Goal: Task Accomplishment & Management: Manage account settings

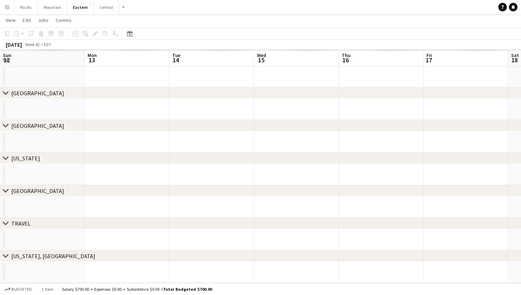
scroll to position [0, 154]
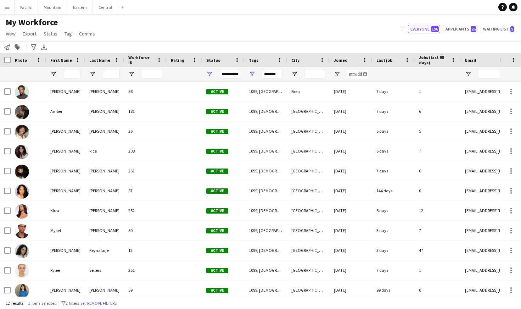
click at [5, 8] on app-icon "Menu" at bounding box center [7, 7] width 6 height 6
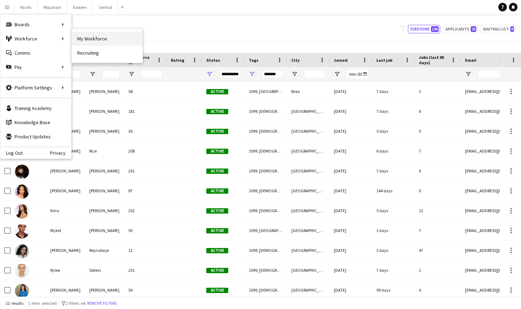
click at [86, 40] on link "My Workforce" at bounding box center [107, 39] width 71 height 14
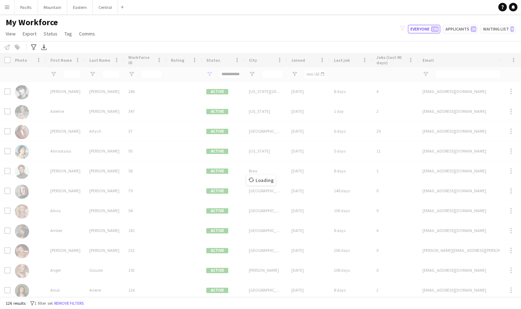
type input "**********"
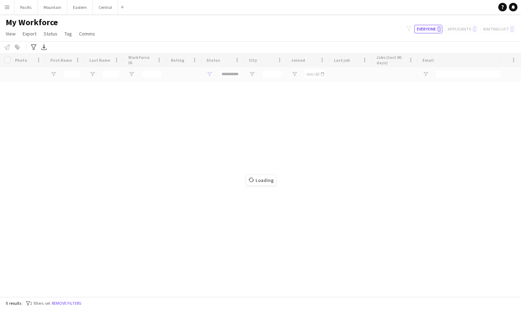
click at [8, 9] on app-icon "Menu" at bounding box center [7, 7] width 6 height 6
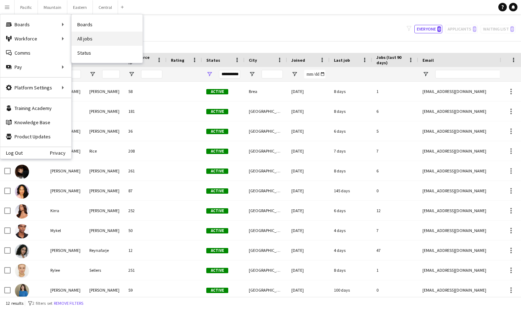
click at [110, 36] on link "All jobs" at bounding box center [107, 39] width 71 height 14
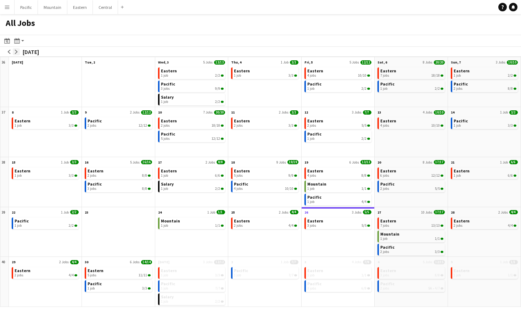
click at [17, 51] on app-icon "arrow-right" at bounding box center [16, 52] width 4 height 4
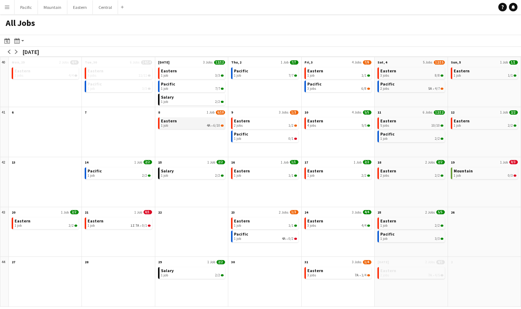
click at [209, 121] on link "Eastern 1 job 4A • 6/10" at bounding box center [192, 122] width 63 height 10
click at [289, 140] on span "0/1" at bounding box center [291, 138] width 5 height 4
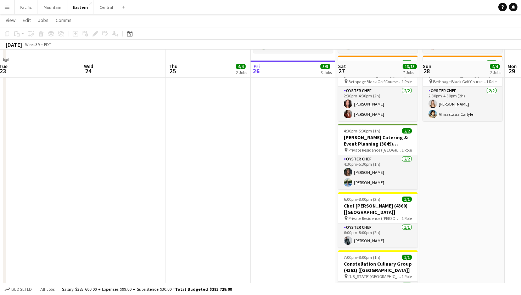
scroll to position [513, 0]
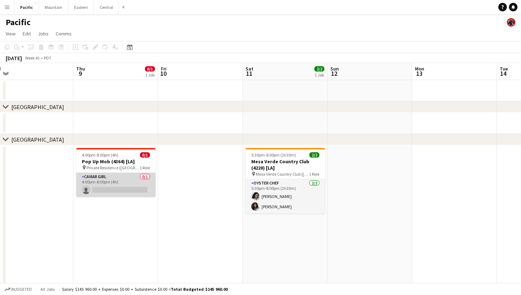
click at [135, 186] on app-card-role "Caviar Girl 0/1 4:00pm-8:00pm (4h) single-neutral-actions" at bounding box center [115, 185] width 79 height 24
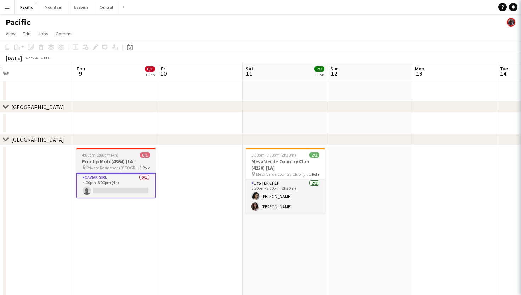
click at [141, 161] on h3 "Pop Up Mob (4364) [LA]" at bounding box center [115, 161] width 79 height 6
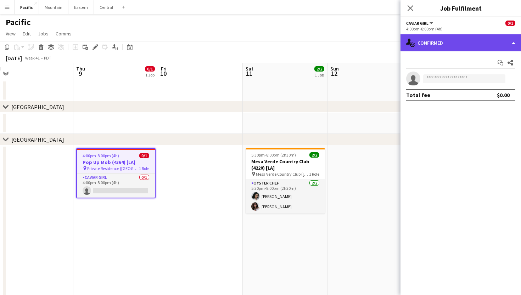
click at [434, 40] on div "single-neutral-actions-check-2 Confirmed" at bounding box center [461, 42] width 121 height 17
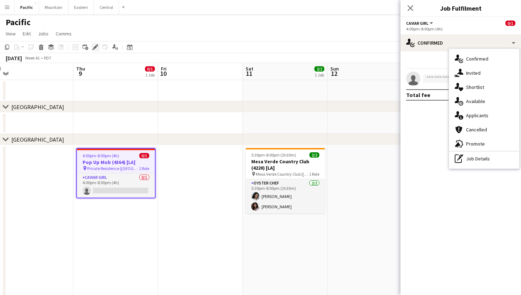
click at [96, 47] on icon at bounding box center [95, 47] width 4 height 4
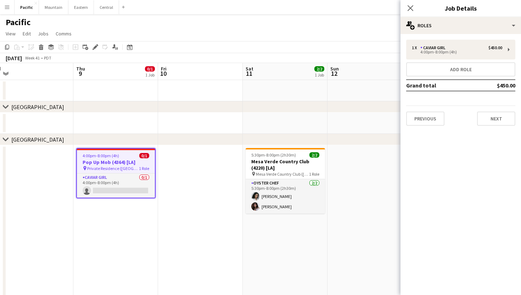
click at [460, 35] on div "1 x Caviar Girl $450.00 4:00pm-8:00pm (4h) Add role Grand total $450.00 Previou…" at bounding box center [461, 82] width 121 height 97
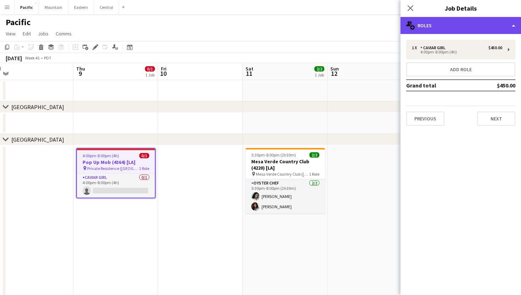
click at [482, 27] on div "multiple-users-add Roles" at bounding box center [461, 25] width 121 height 17
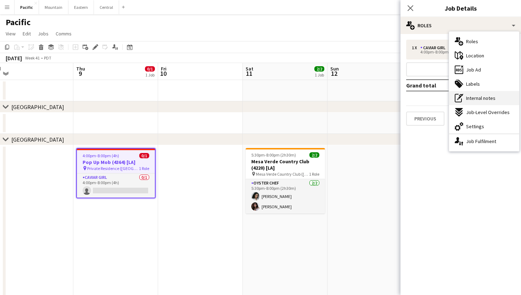
click at [485, 100] on span "Internal notes" at bounding box center [480, 98] width 29 height 6
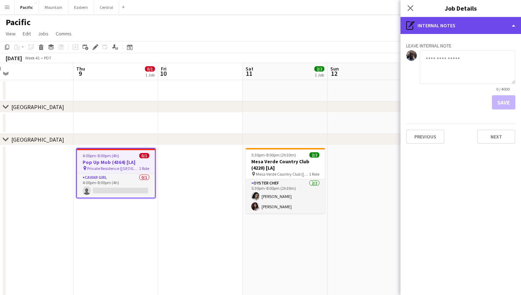
click at [461, 18] on div "pen-write Internal notes" at bounding box center [461, 25] width 121 height 17
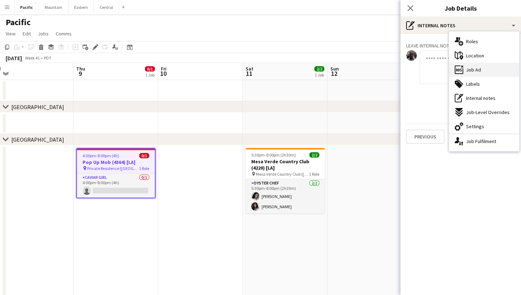
click at [466, 65] on div "ads-window Job Ad" at bounding box center [484, 70] width 70 height 14
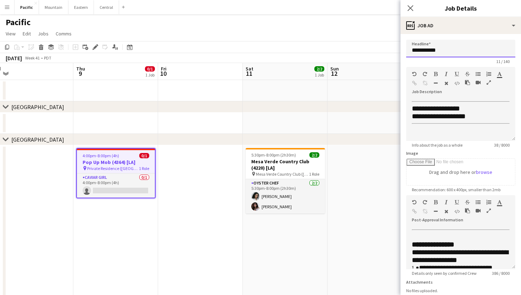
click at [437, 50] on input "**********" at bounding box center [460, 49] width 109 height 18
click at [407, 11] on icon "Close pop-in" at bounding box center [410, 8] width 7 height 7
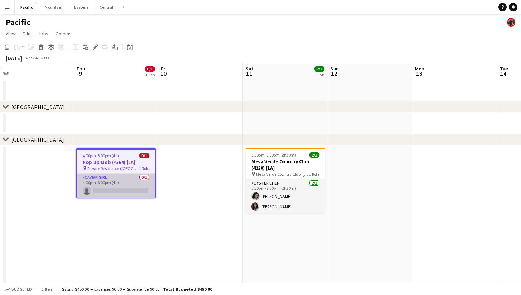
click at [144, 184] on app-card-role "Caviar Girl 0/1 4:00pm-8:00pm (4h) single-neutral-actions" at bounding box center [116, 186] width 78 height 24
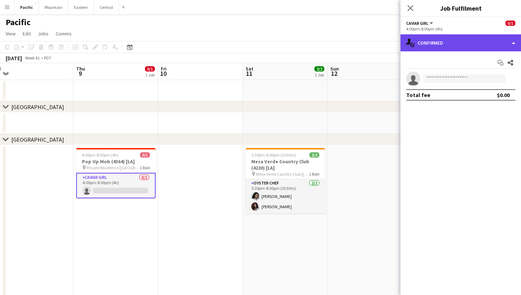
click at [429, 43] on div "single-neutral-actions-check-2 Confirmed" at bounding box center [461, 42] width 121 height 17
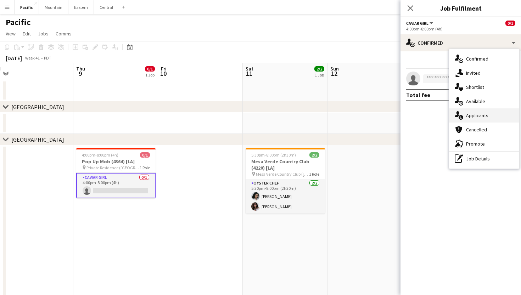
click at [484, 113] on span "Applicants" at bounding box center [477, 115] width 22 height 6
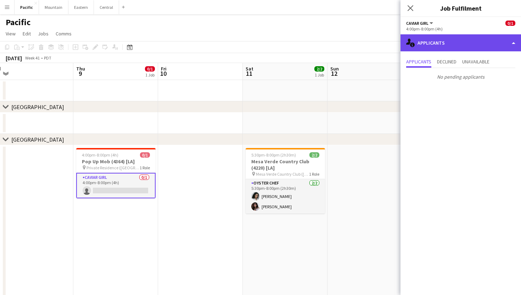
click at [450, 46] on div "single-neutral-actions-information Applicants" at bounding box center [461, 42] width 121 height 17
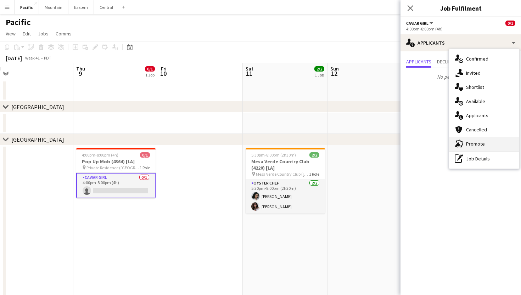
click at [462, 141] on icon "advertising-megaphone" at bounding box center [459, 144] width 9 height 9
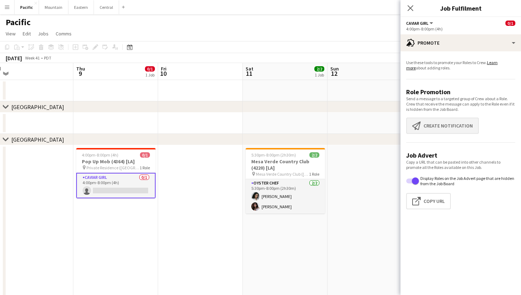
click at [439, 127] on button "Create notification Create notification" at bounding box center [442, 126] width 73 height 16
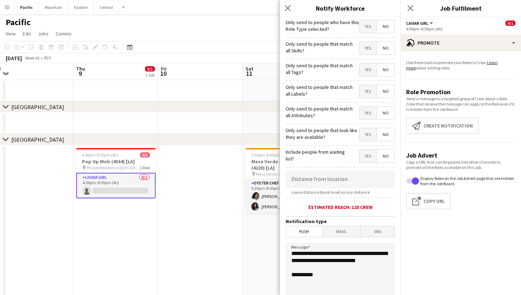
click at [368, 72] on span "Yes" at bounding box center [367, 69] width 17 height 13
drag, startPoint x: 329, startPoint y: 271, endPoint x: 282, endPoint y: 243, distance: 54.3
click at [282, 243] on form "**********" at bounding box center [340, 203] width 121 height 373
paste textarea "**********"
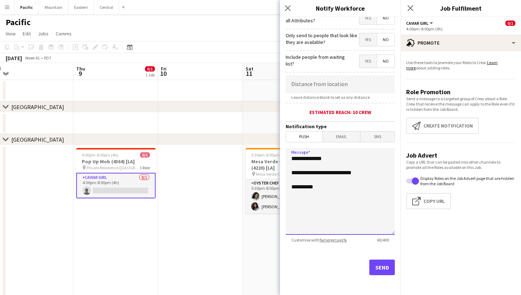
type textarea "**********"
click at [379, 265] on button "Send" at bounding box center [382, 268] width 26 height 16
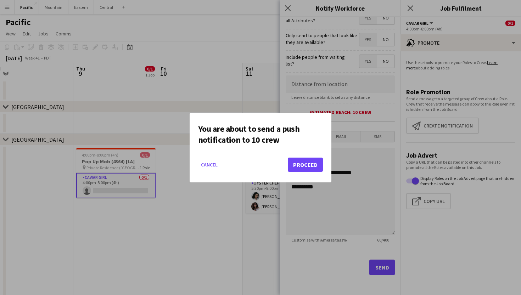
click at [311, 161] on button "Proceed" at bounding box center [305, 165] width 35 height 14
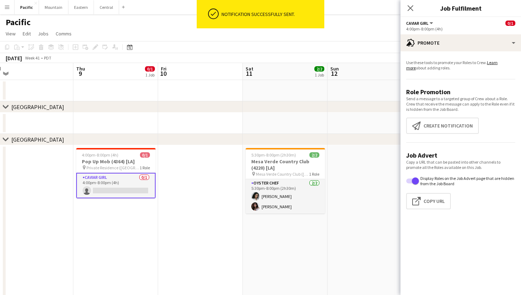
click at [288, 4] on div "Notification successfully sent." at bounding box center [272, 14] width 106 height 28
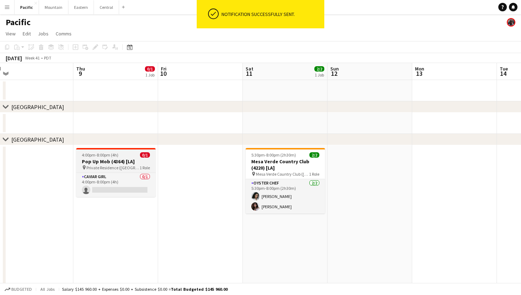
click at [125, 157] on div "4:00pm-8:00pm (4h) 0/1" at bounding box center [115, 154] width 79 height 5
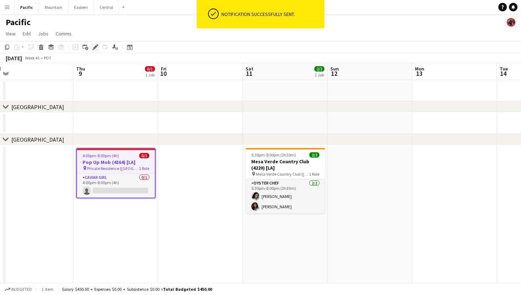
click at [96, 45] on icon "Edit" at bounding box center [96, 47] width 6 height 6
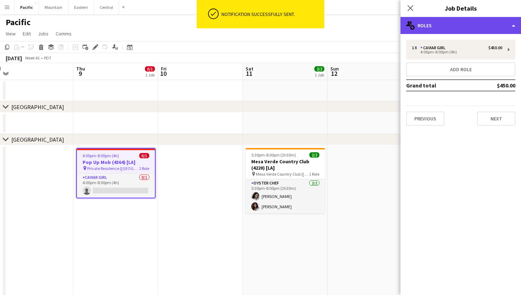
click at [465, 30] on div "multiple-users-add Roles" at bounding box center [461, 25] width 121 height 17
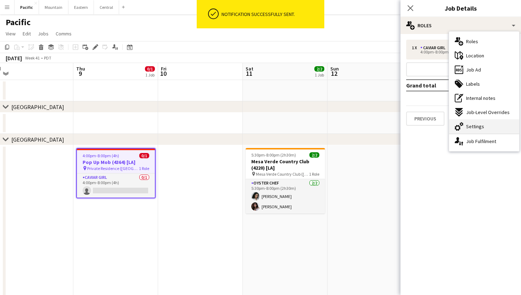
click at [479, 125] on span "Settings" at bounding box center [475, 126] width 18 height 6
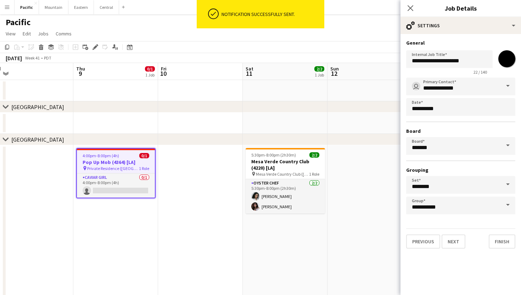
click at [507, 58] on input "*******" at bounding box center [507, 59] width 26 height 26
type input "*******"
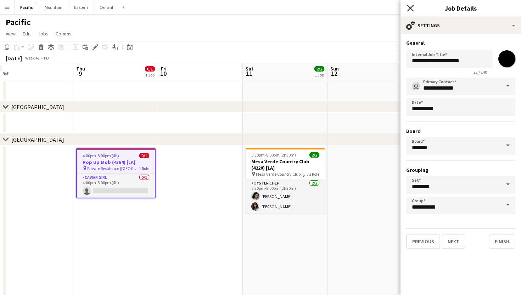
click at [408, 5] on icon "Close pop-in" at bounding box center [410, 8] width 7 height 7
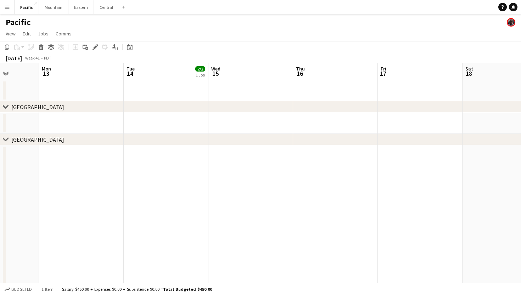
scroll to position [0, 300]
